Goal: Navigation & Orientation: Find specific page/section

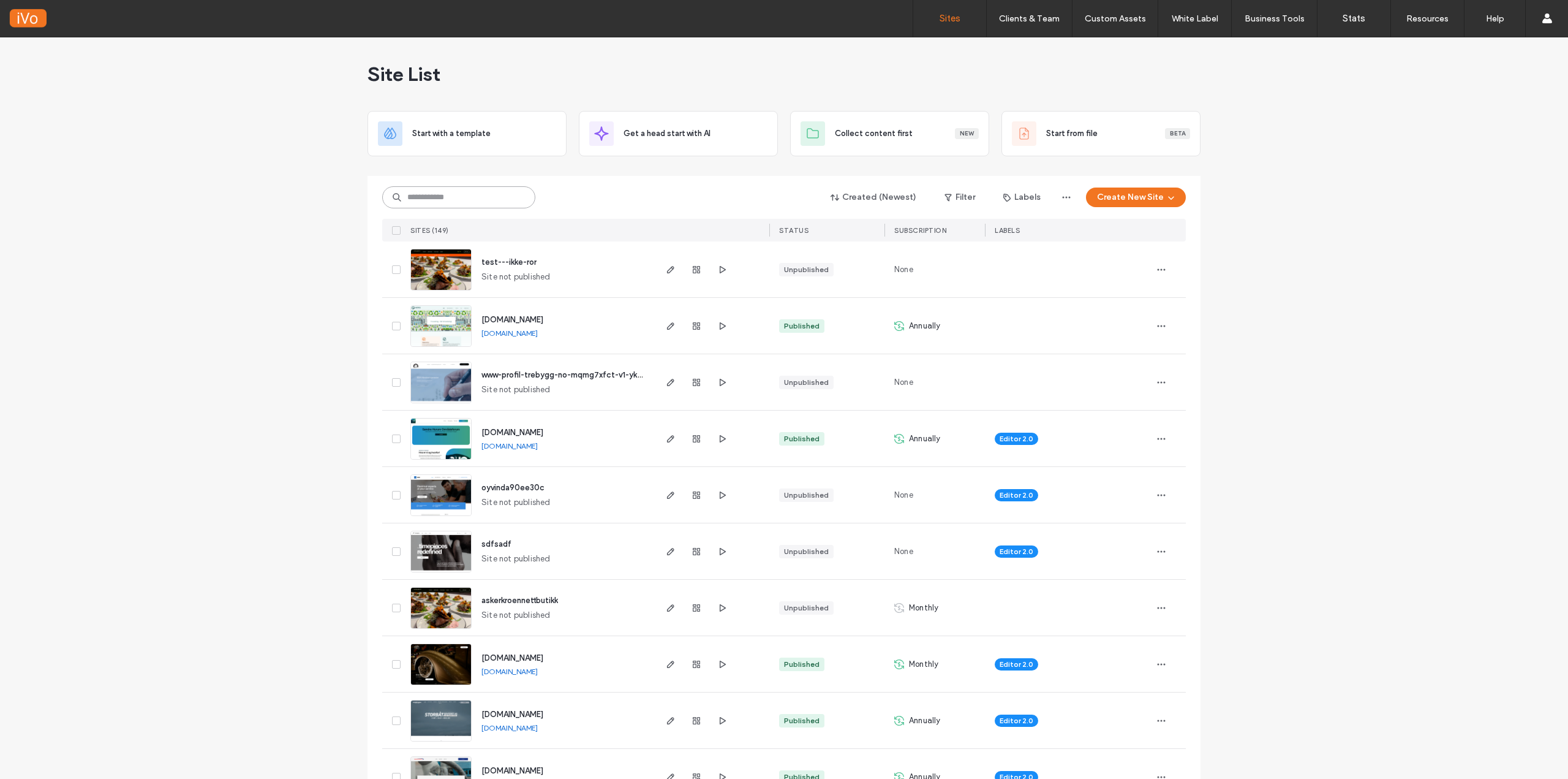
click at [472, 198] on input at bounding box center [459, 197] width 153 height 22
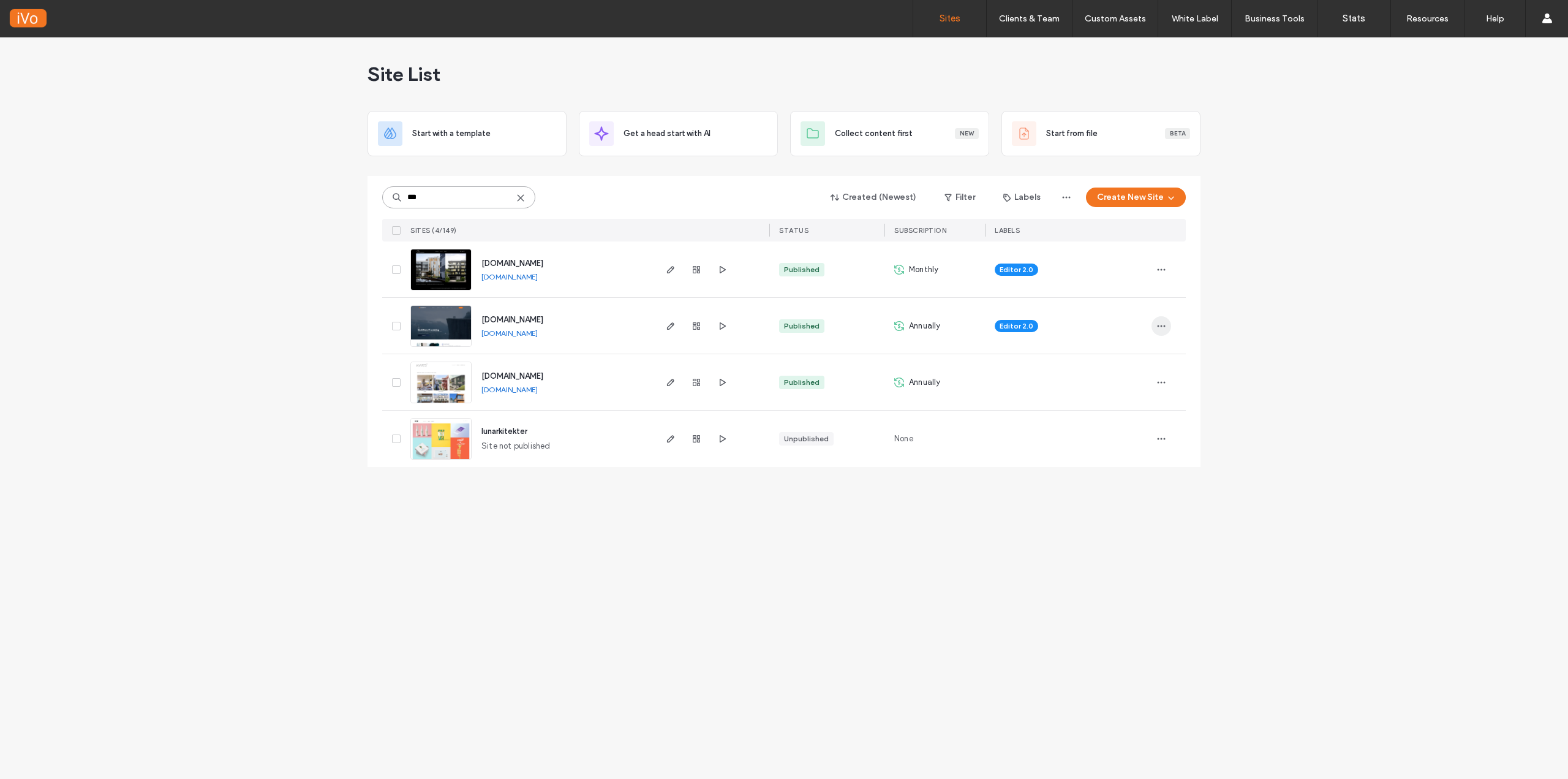
type input "***"
click at [1162, 321] on icon "button" at bounding box center [1162, 326] width 10 height 10
click at [1116, 457] on span "Site Dashboard" at bounding box center [1113, 458] width 57 height 12
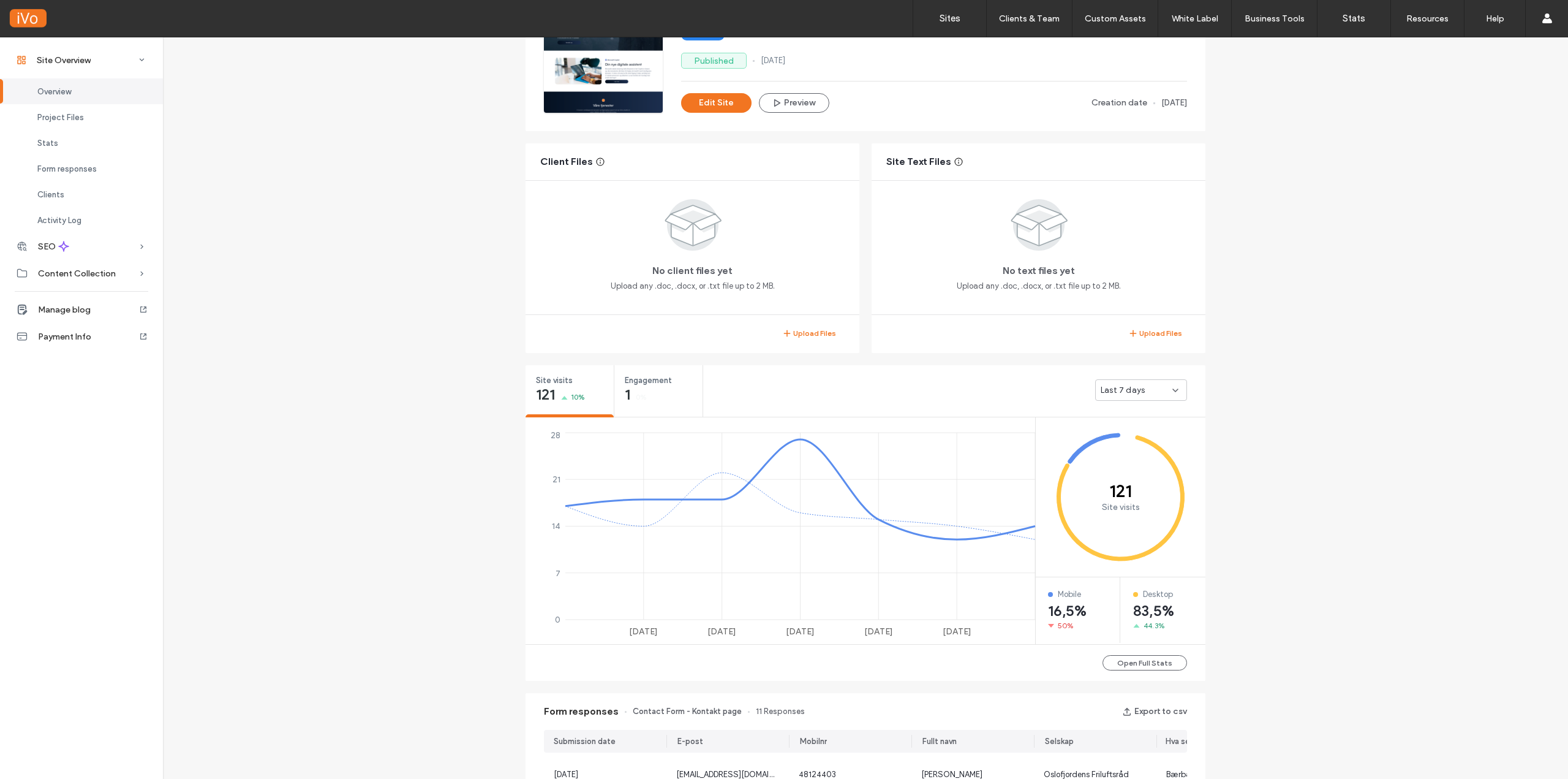
scroll to position [184, 0]
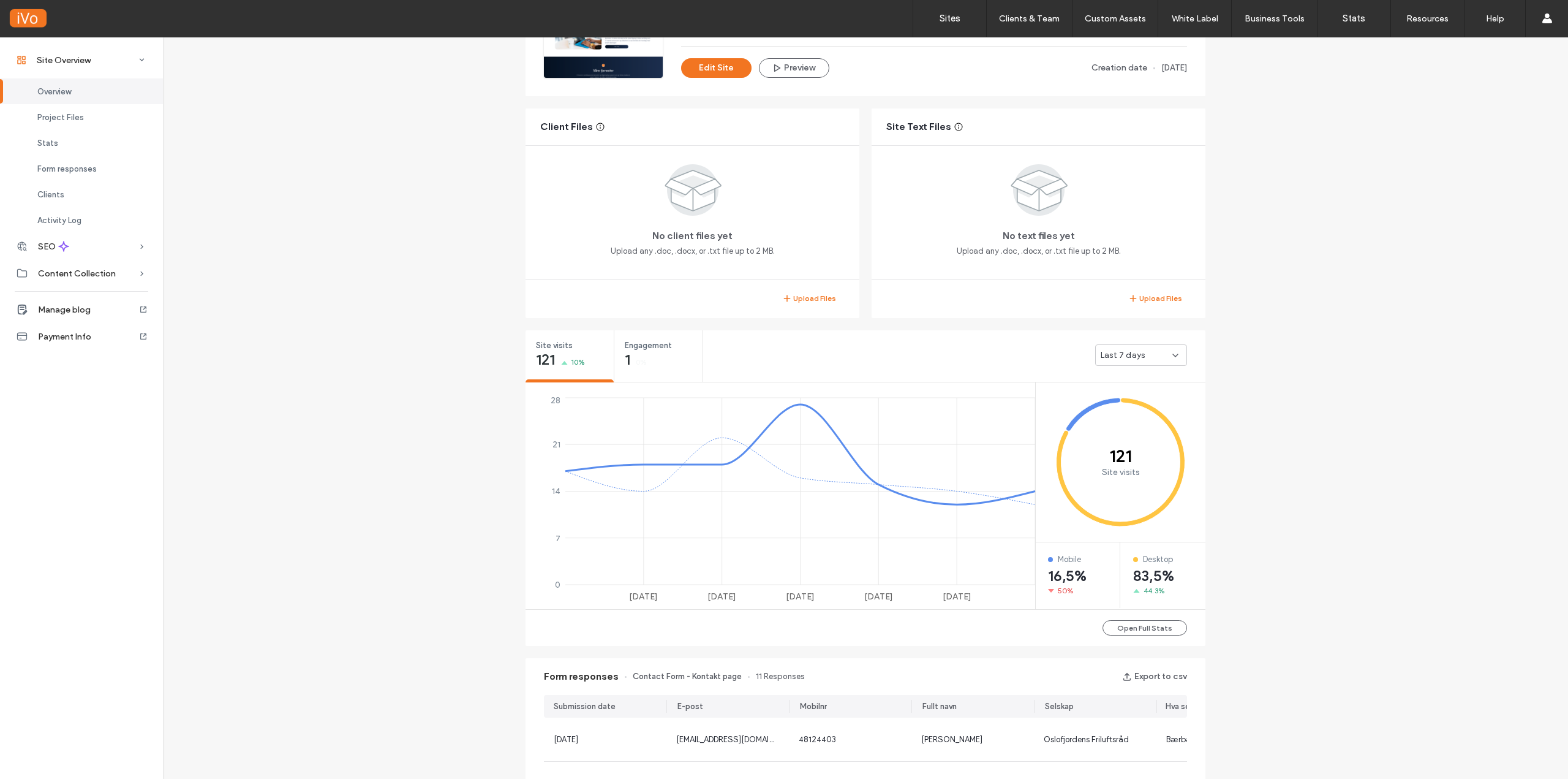
click at [503, 472] on div "Site Overview [DOMAIN_NAME] Site ID: 9f6b59c6 [URL][DOMAIN_NAME] Editor 2.0 Pub…" at bounding box center [865, 728] width 1405 height 1749
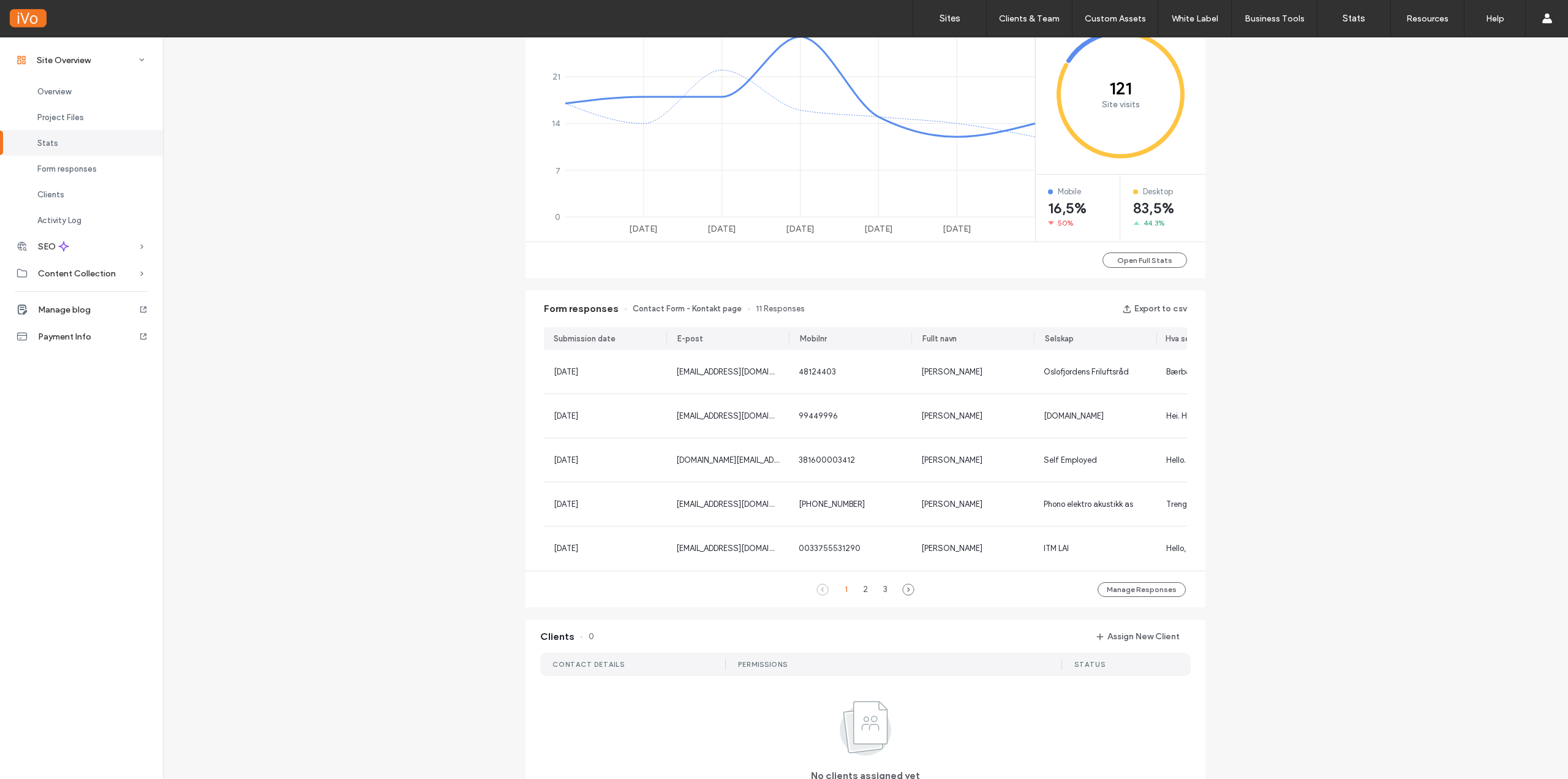
scroll to position [0, 92]
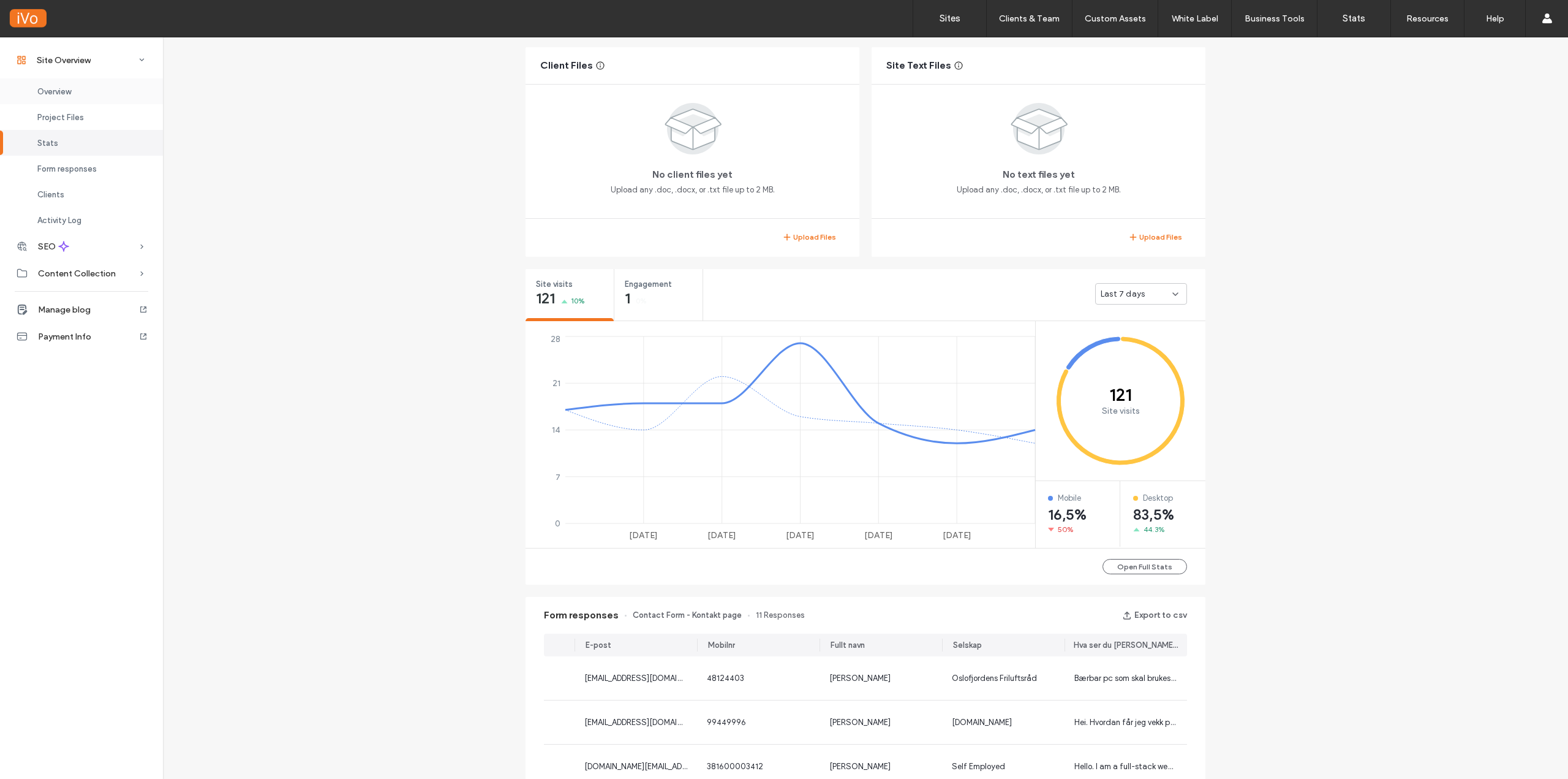
click at [51, 87] on span "Overview" at bounding box center [55, 91] width 34 height 9
